Goal: Find contact information: Find contact information

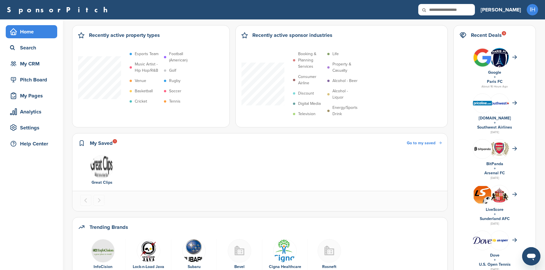
click at [474, 8] on input "text" at bounding box center [446, 9] width 57 height 11
click at [474, 9] on input "text" at bounding box center [446, 9] width 57 height 11
type input "*******"
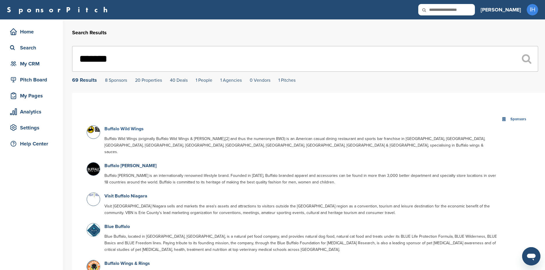
click at [138, 128] on link "Buffalo Wild Wings" at bounding box center [123, 129] width 39 height 6
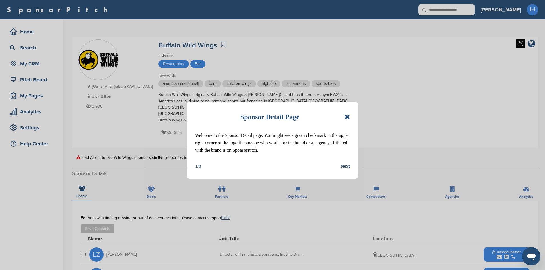
click at [345, 117] on icon at bounding box center [346, 117] width 5 height 7
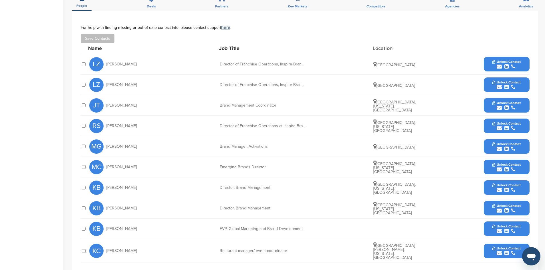
scroll to position [200, 0]
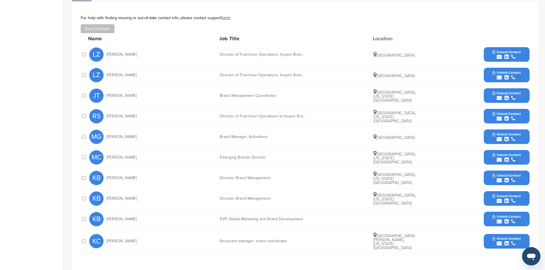
click at [502, 153] on span "Unlock Contact" at bounding box center [506, 155] width 28 height 4
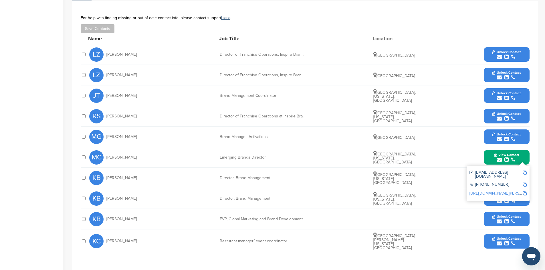
click at [503, 199] on div "submit" at bounding box center [506, 201] width 28 height 5
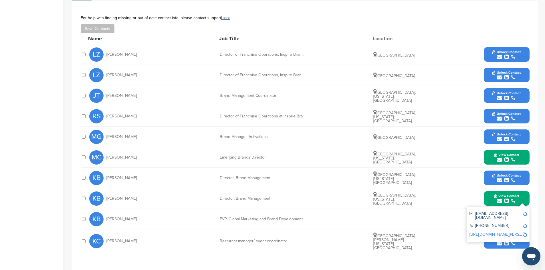
click at [508, 153] on span "View Contact" at bounding box center [506, 155] width 25 height 4
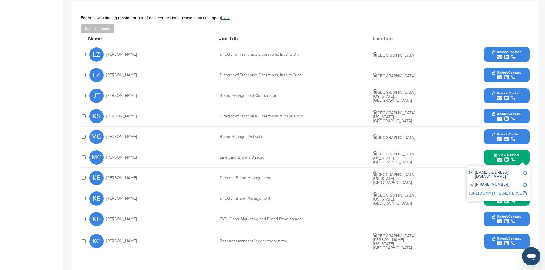
drag, startPoint x: 43, startPoint y: 139, endPoint x: 549, endPoint y: 174, distance: 507.4
click at [43, 139] on div "Home Search My CRM Pitch Board My Pages Analytics Settings Help Center" at bounding box center [31, 71] width 63 height 504
click at [515, 157] on div "submit" at bounding box center [506, 159] width 25 height 5
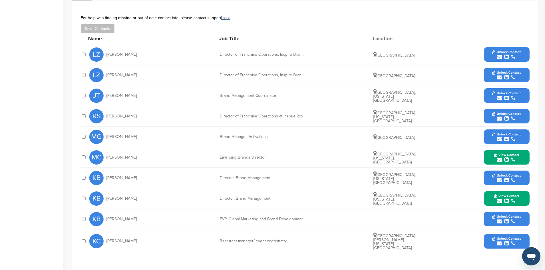
click at [508, 54] on icon "submit" at bounding box center [506, 56] width 4 height 5
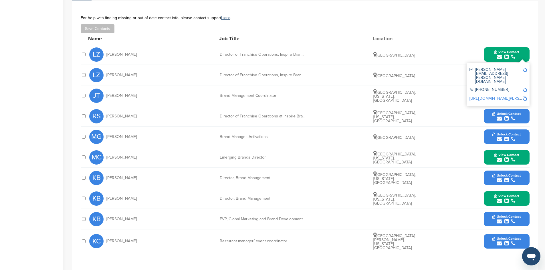
click at [435, 24] on div "Save Contacts" at bounding box center [305, 28] width 449 height 9
click at [503, 50] on span "View Contact" at bounding box center [506, 52] width 25 height 4
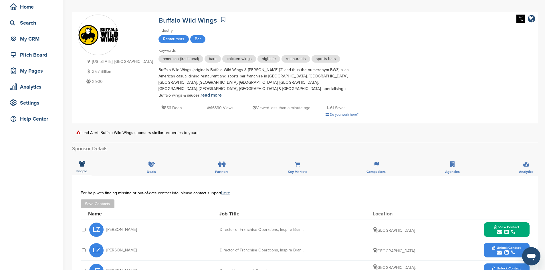
scroll to position [0, 0]
